Goal: Task Accomplishment & Management: Use online tool/utility

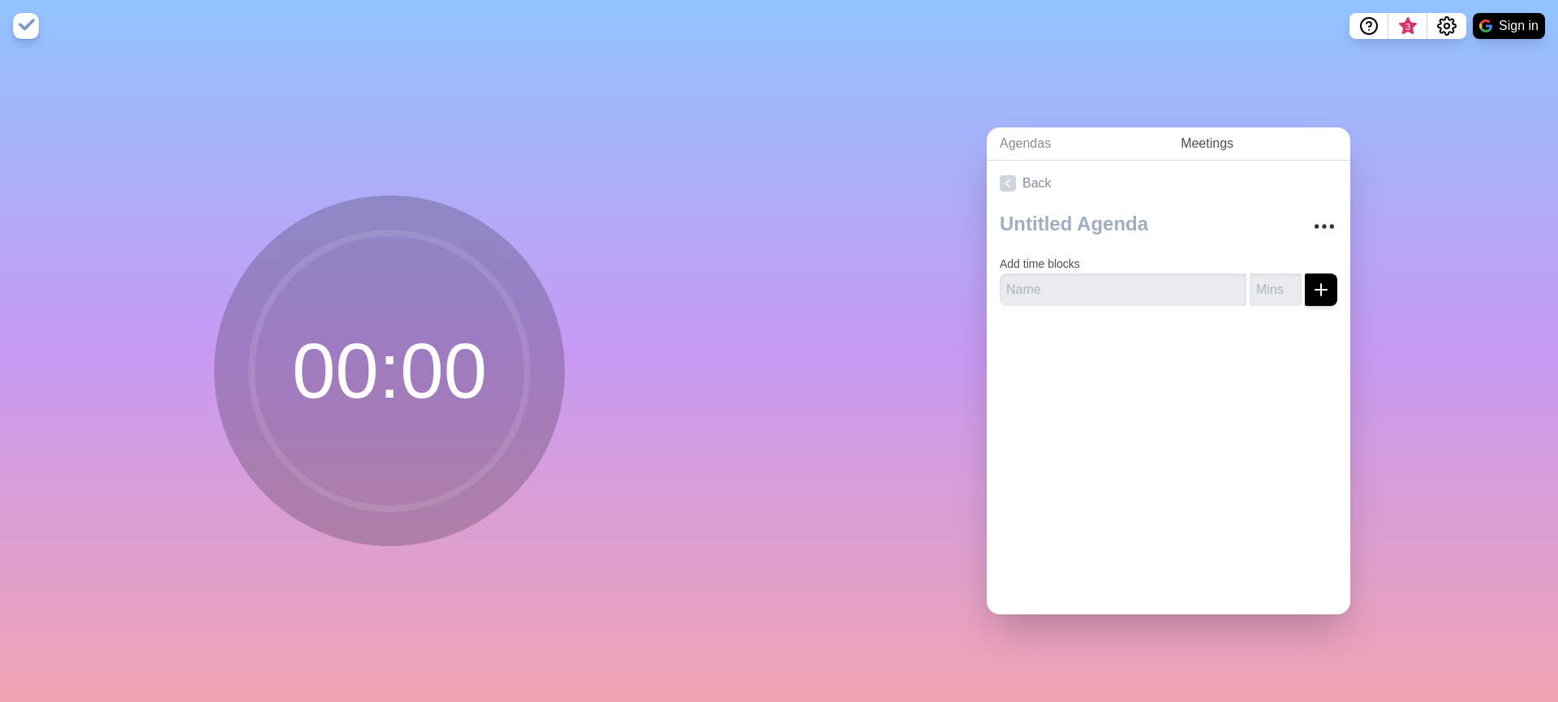
click at [1217, 139] on link "Meetings" at bounding box center [1259, 143] width 183 height 33
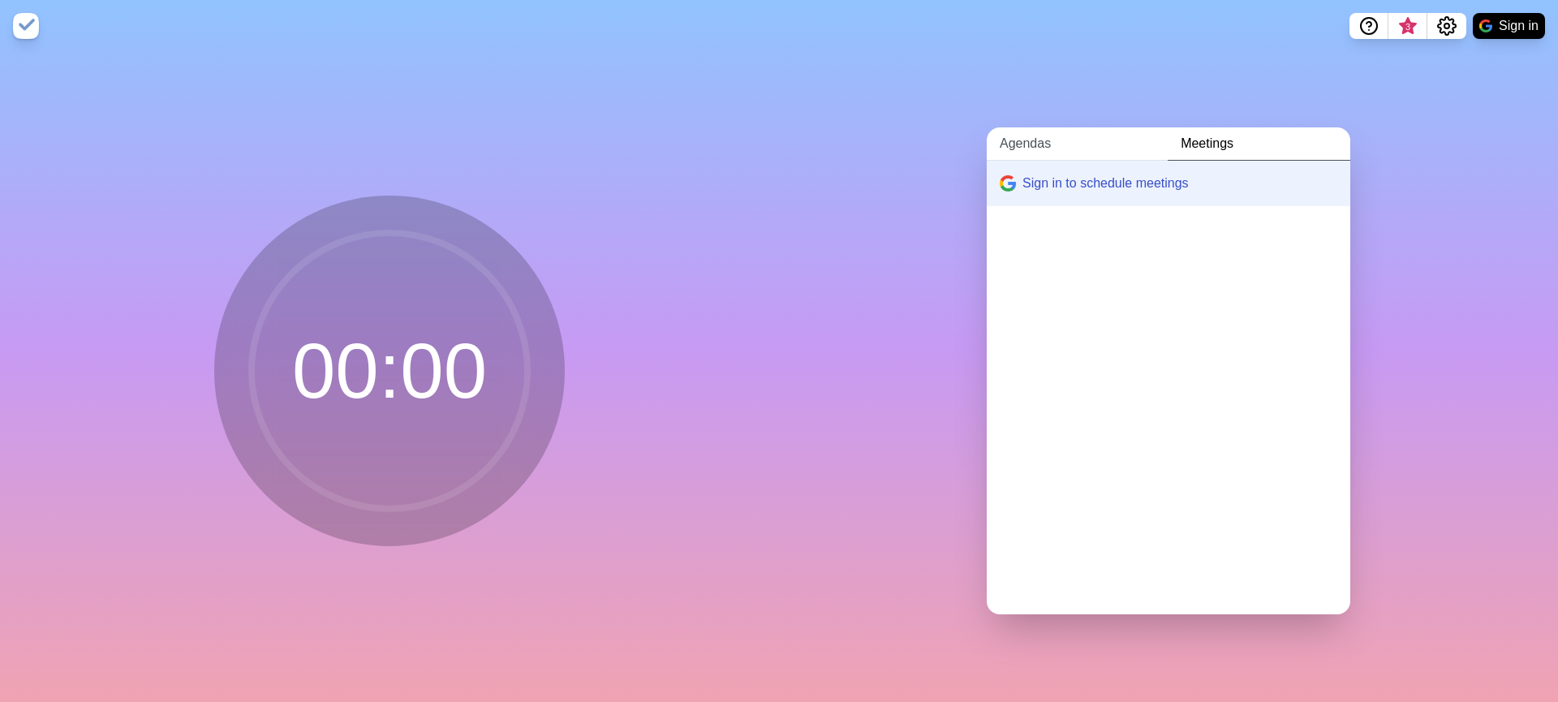
click at [1052, 140] on link "Agendas" at bounding box center [1077, 143] width 181 height 33
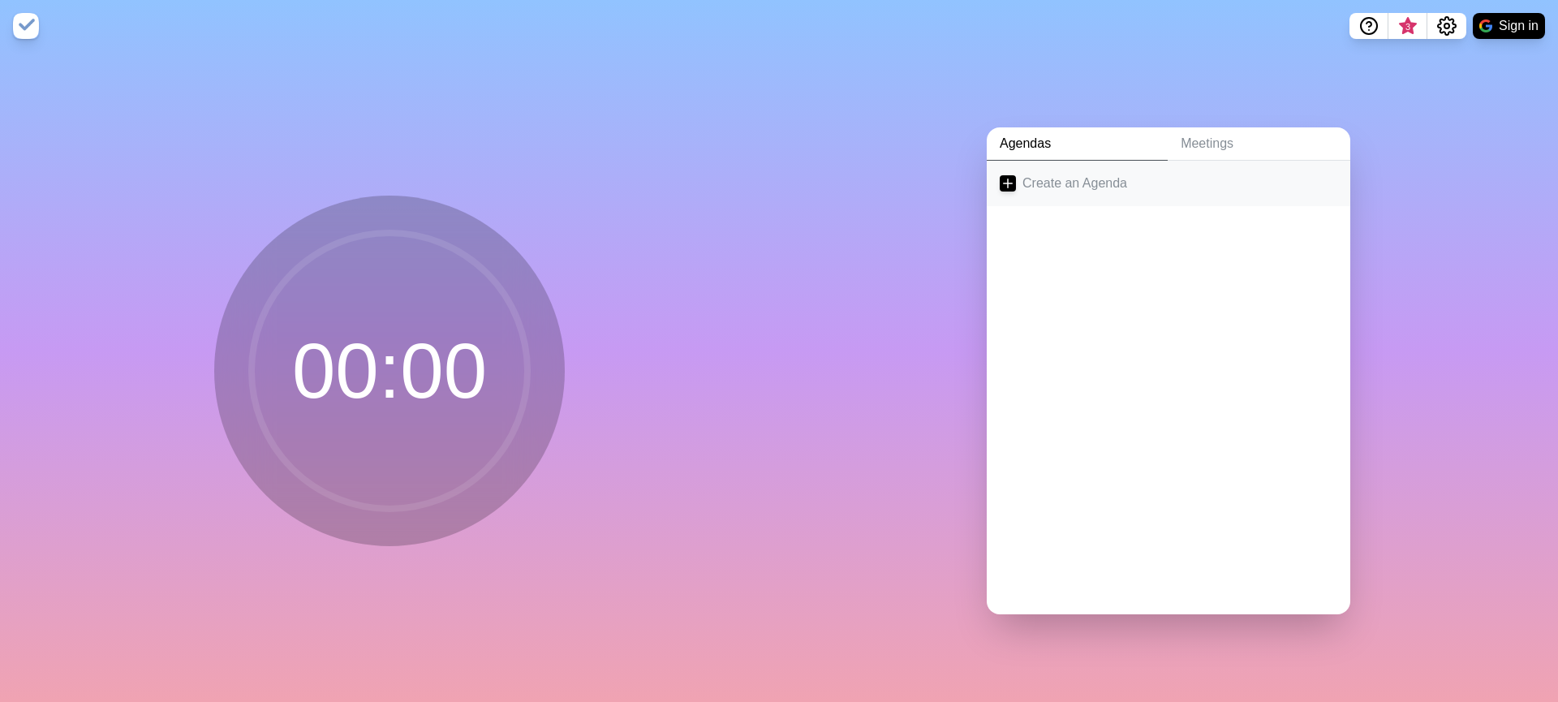
click at [1065, 185] on link "Create an Agenda" at bounding box center [1169, 183] width 364 height 45
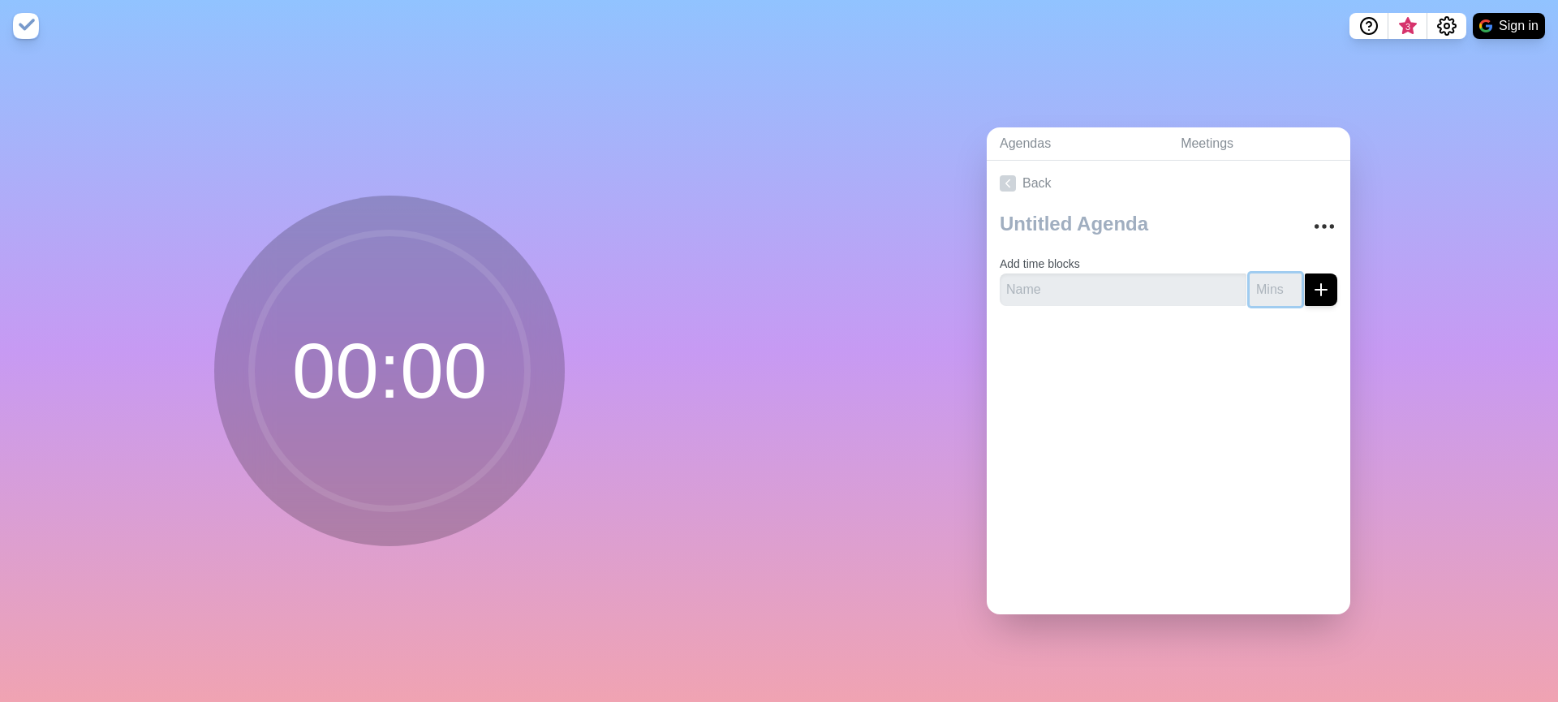
click at [1267, 288] on input "number" at bounding box center [1276, 289] width 52 height 32
type input "30"
click at [1102, 373] on div at bounding box center [1169, 351] width 364 height 65
click at [393, 339] on circle at bounding box center [390, 371] width 276 height 276
drag, startPoint x: 397, startPoint y: 334, endPoint x: 1044, endPoint y: 165, distance: 668.6
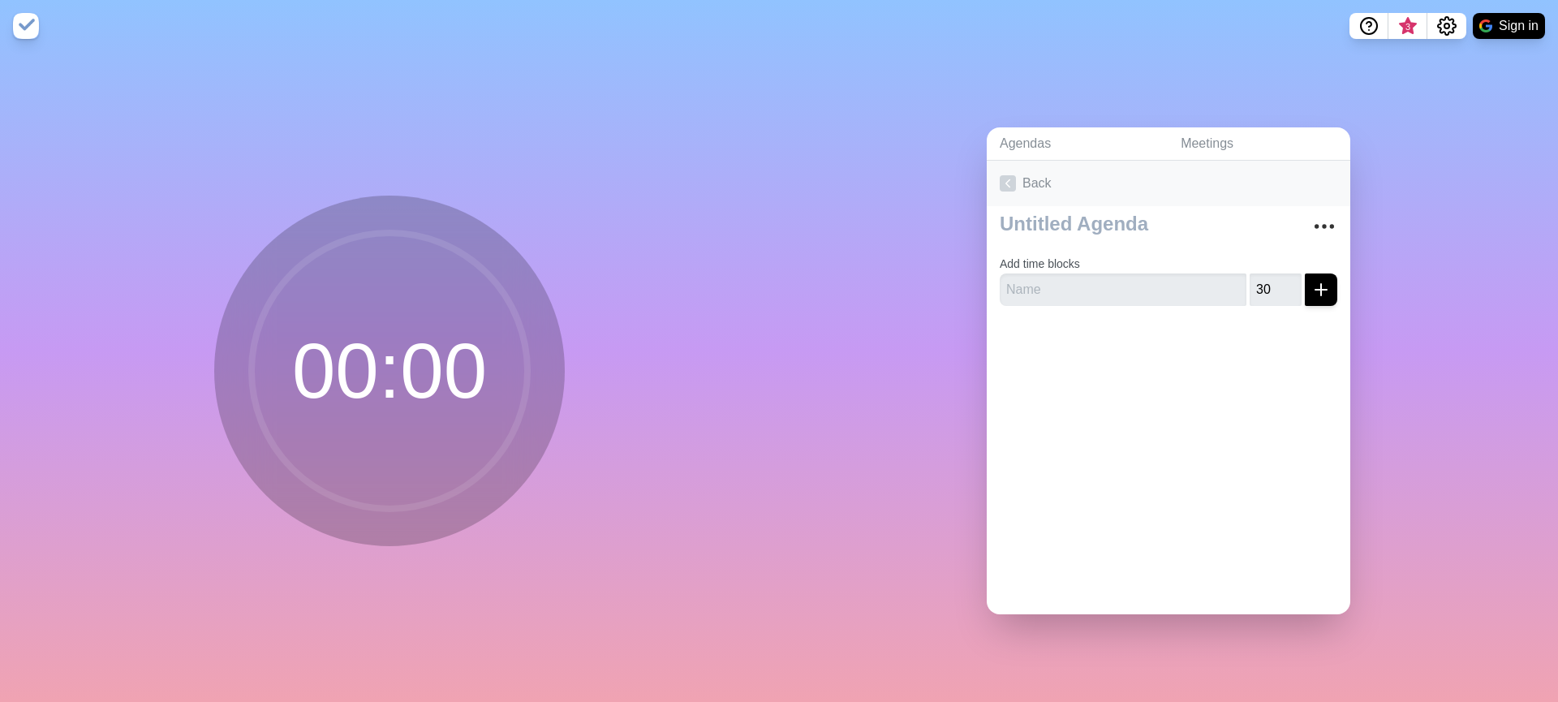
click at [397, 334] on circle at bounding box center [390, 371] width 276 height 276
click at [1013, 180] on icon at bounding box center [1008, 183] width 16 height 16
